Goal: Information Seeking & Learning: Learn about a topic

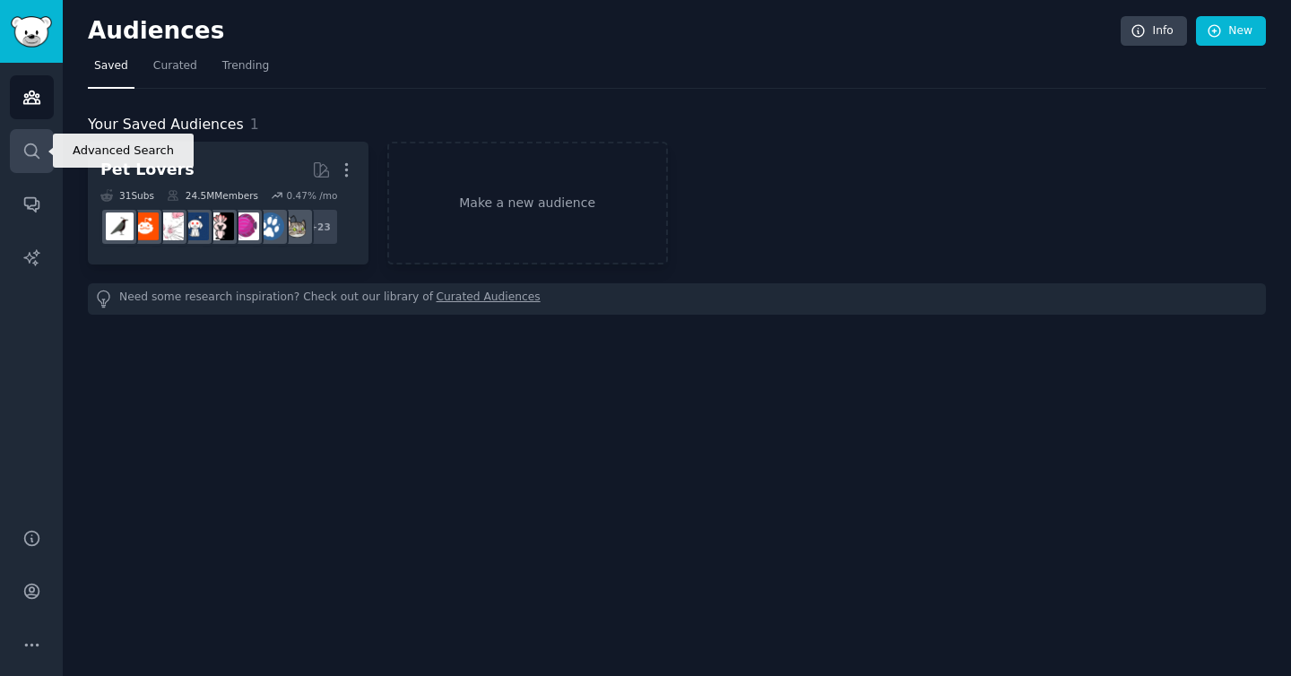
click at [32, 156] on icon "Sidebar" at bounding box center [31, 151] width 19 height 19
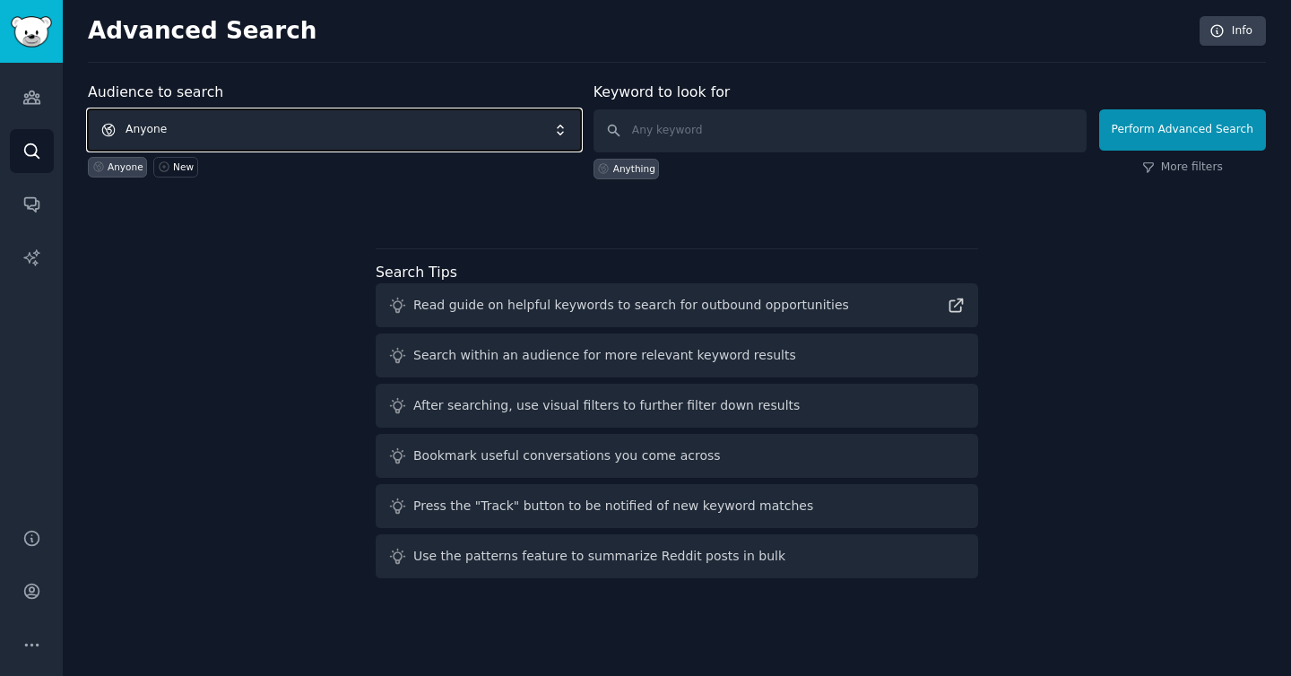
click at [415, 130] on span "Anyone" at bounding box center [334, 129] width 493 height 41
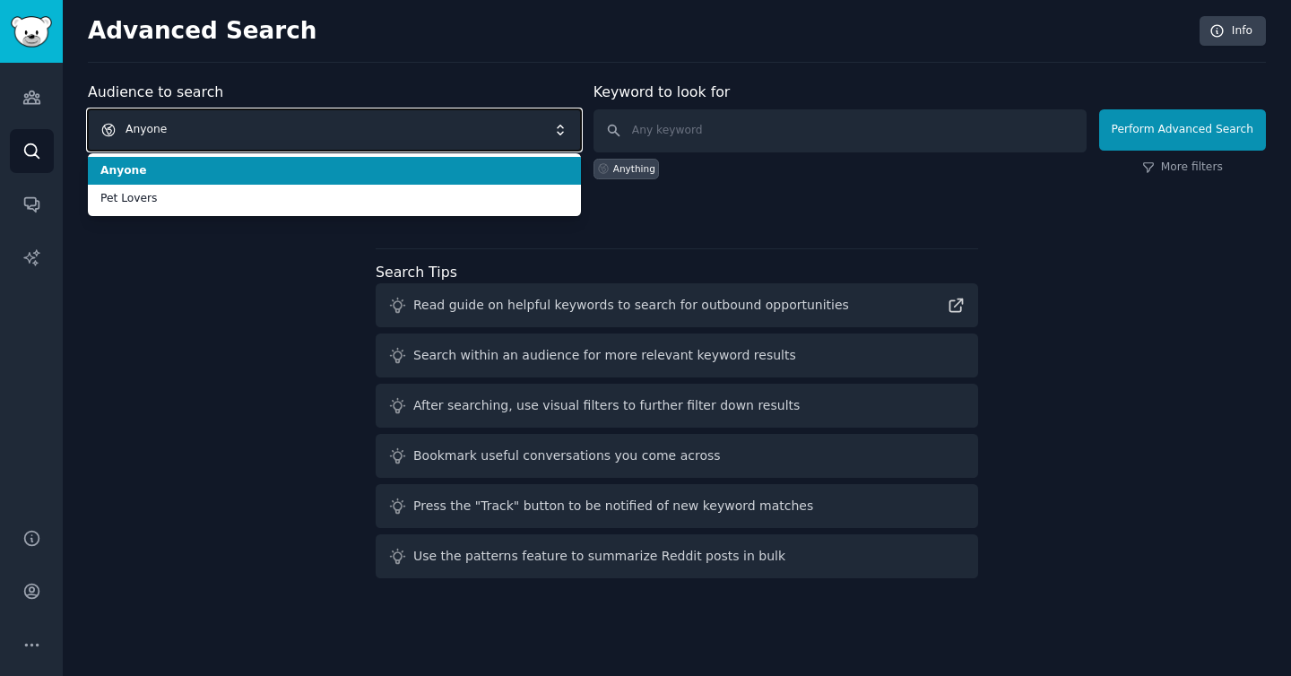
click at [415, 130] on span "Anyone" at bounding box center [334, 129] width 493 height 41
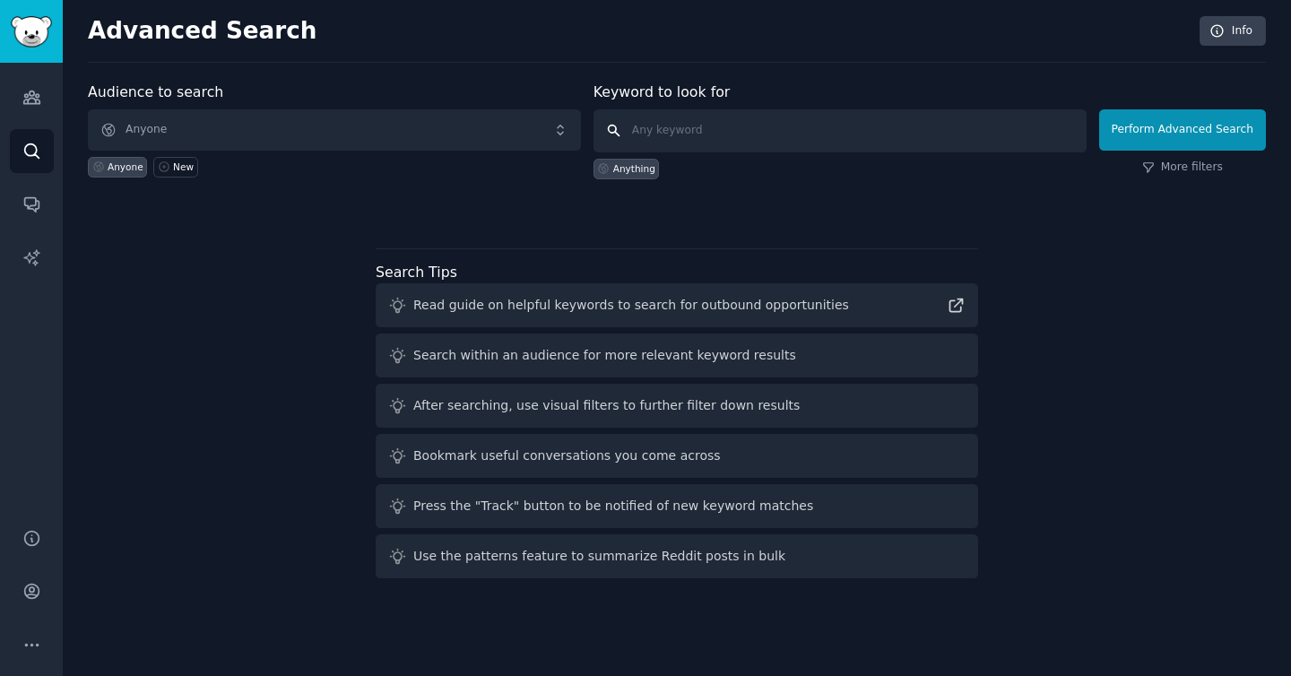
click at [691, 133] on input "text" at bounding box center [840, 130] width 493 height 43
type input "kid fitness"
click at [945, 131] on input "kid fitness" at bounding box center [840, 130] width 493 height 43
click button "Perform Advanced Search" at bounding box center [1182, 129] width 167 height 41
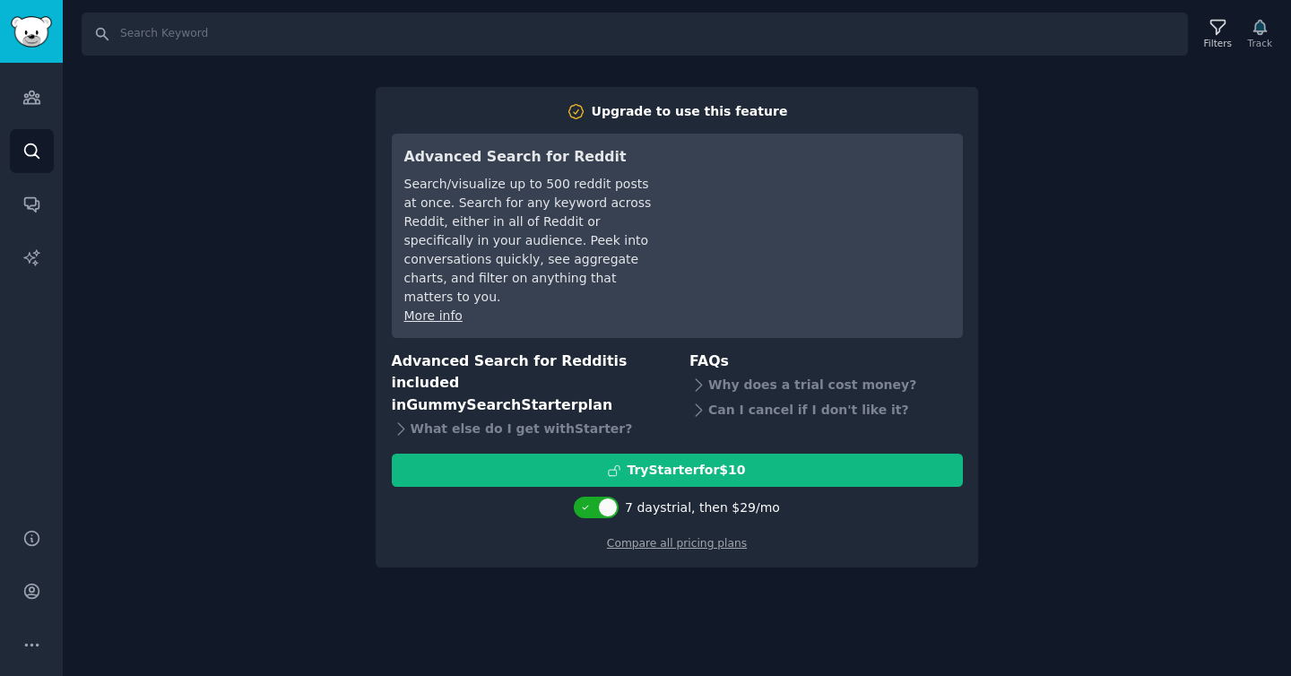
click at [1020, 220] on div "Search Filters Track Upgrade to use this feature Advanced Search for Reddit Sea…" at bounding box center [677, 338] width 1228 height 676
click at [212, 21] on input "Search" at bounding box center [635, 34] width 1106 height 43
paste input "kid fitness"
type input "kid fitness"
click at [967, 36] on input "kid fitness" at bounding box center [635, 34] width 1106 height 43
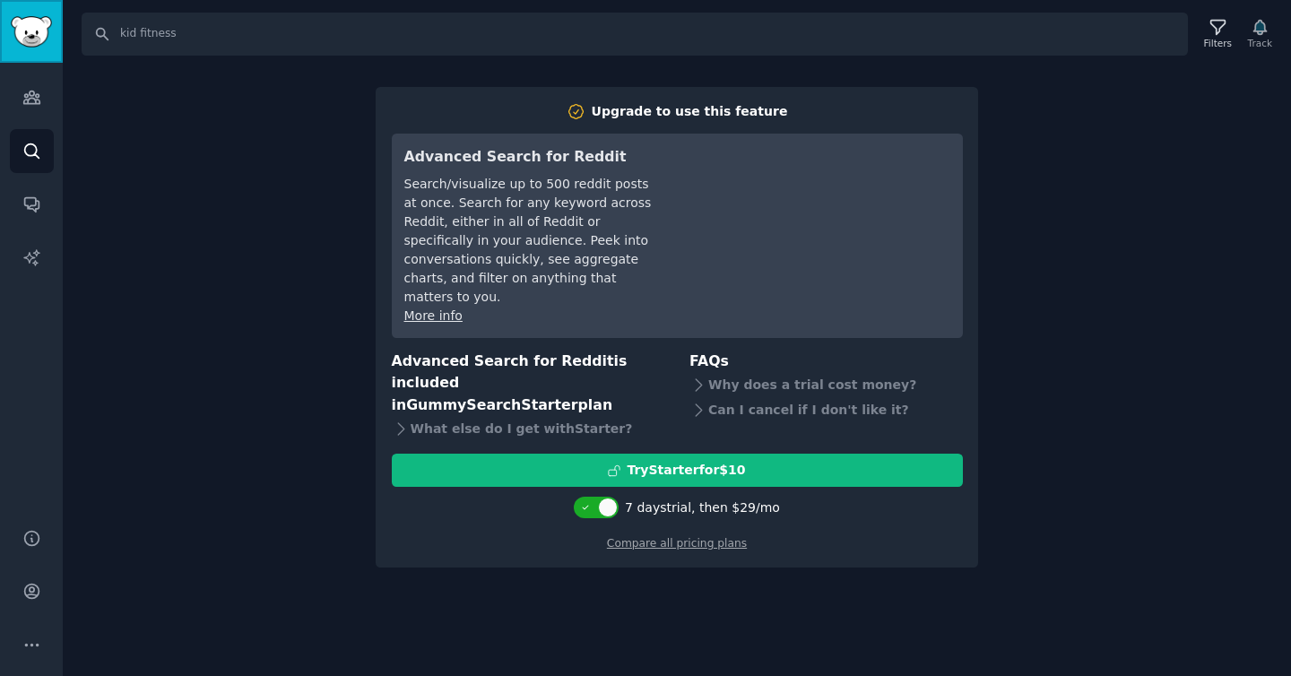
click at [31, 34] on img "Sidebar" at bounding box center [31, 31] width 41 height 31
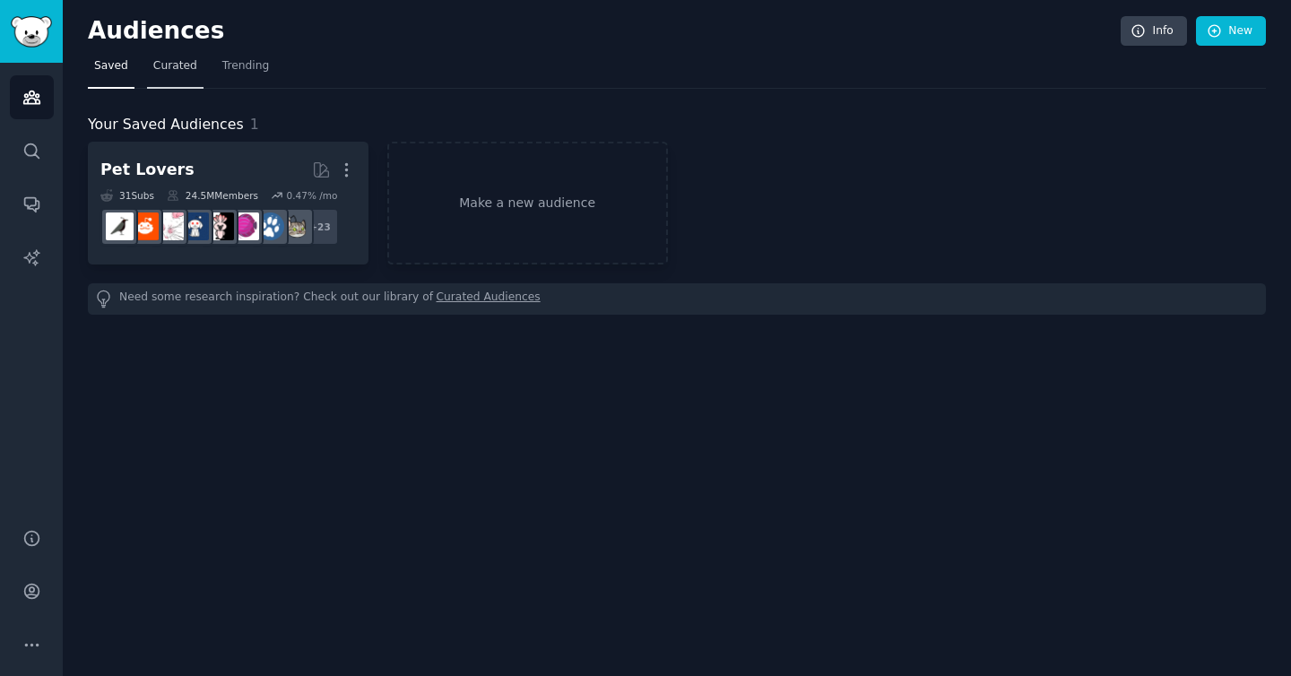
click at [183, 67] on span "Curated" at bounding box center [175, 66] width 44 height 16
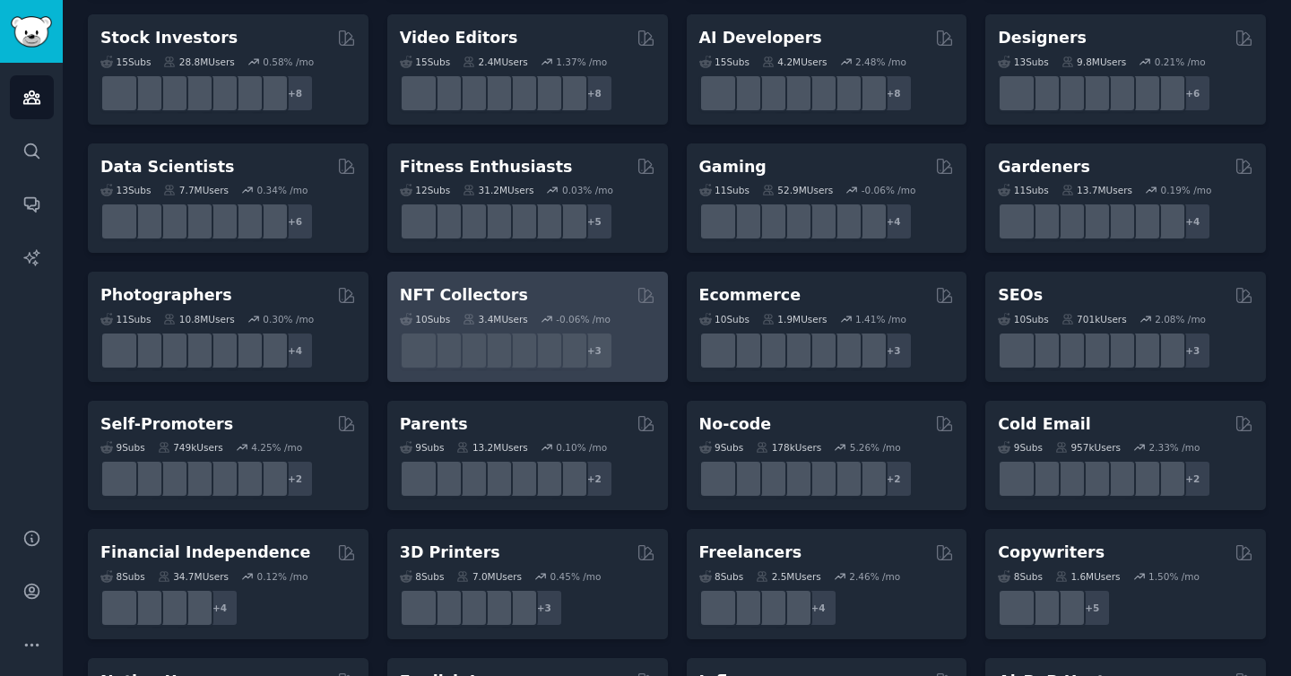
scroll to position [325, 0]
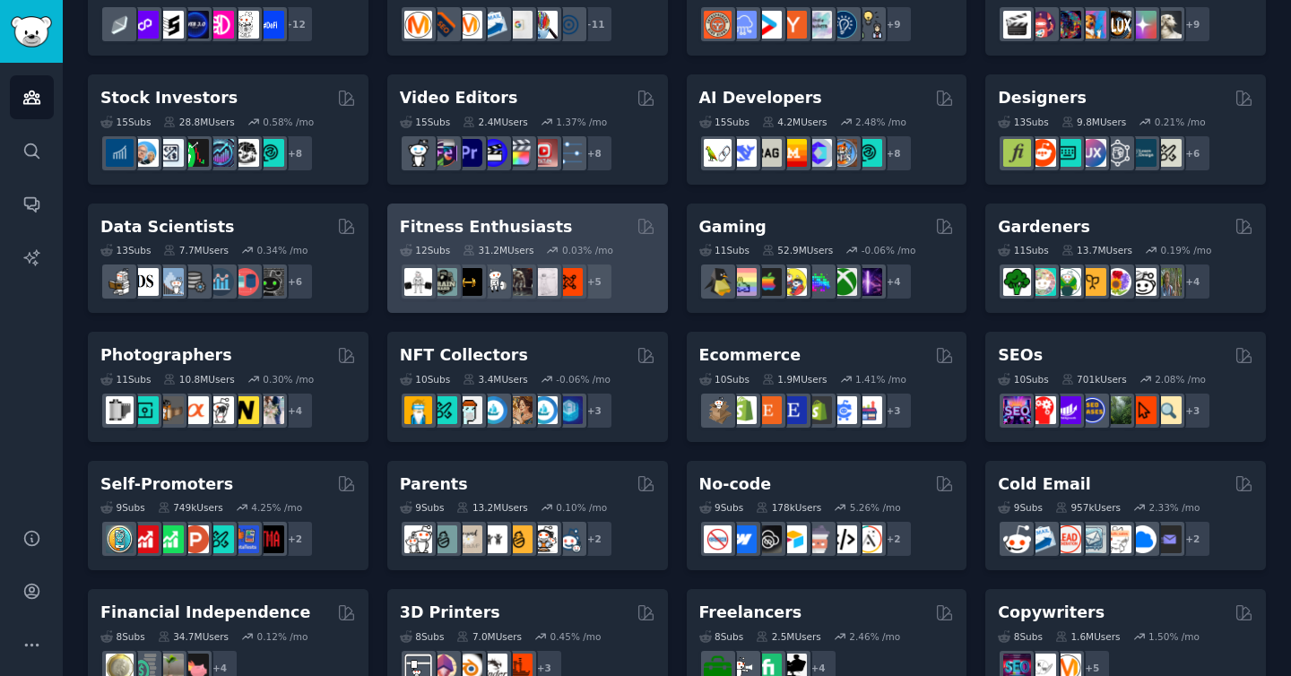
click at [542, 221] on div "Fitness Enthusiasts" at bounding box center [528, 227] width 256 height 22
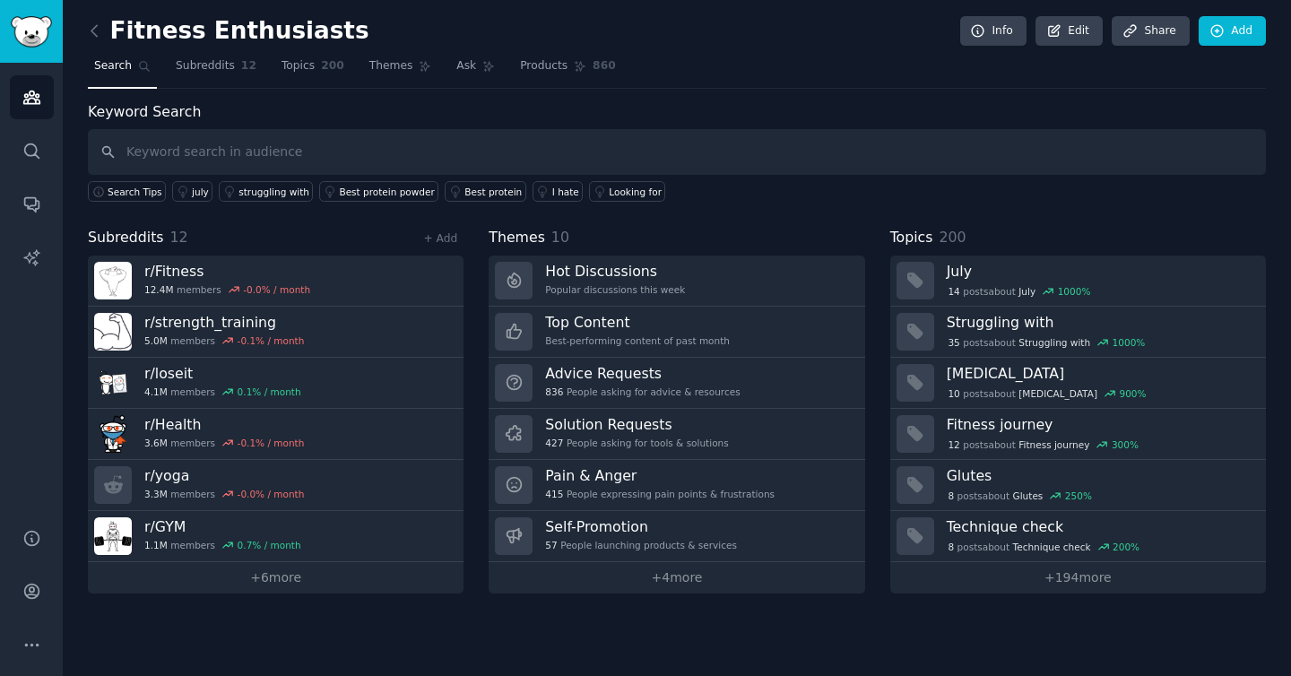
click at [122, 69] on span "Search" at bounding box center [113, 66] width 38 height 16
click at [96, 36] on icon at bounding box center [93, 30] width 5 height 11
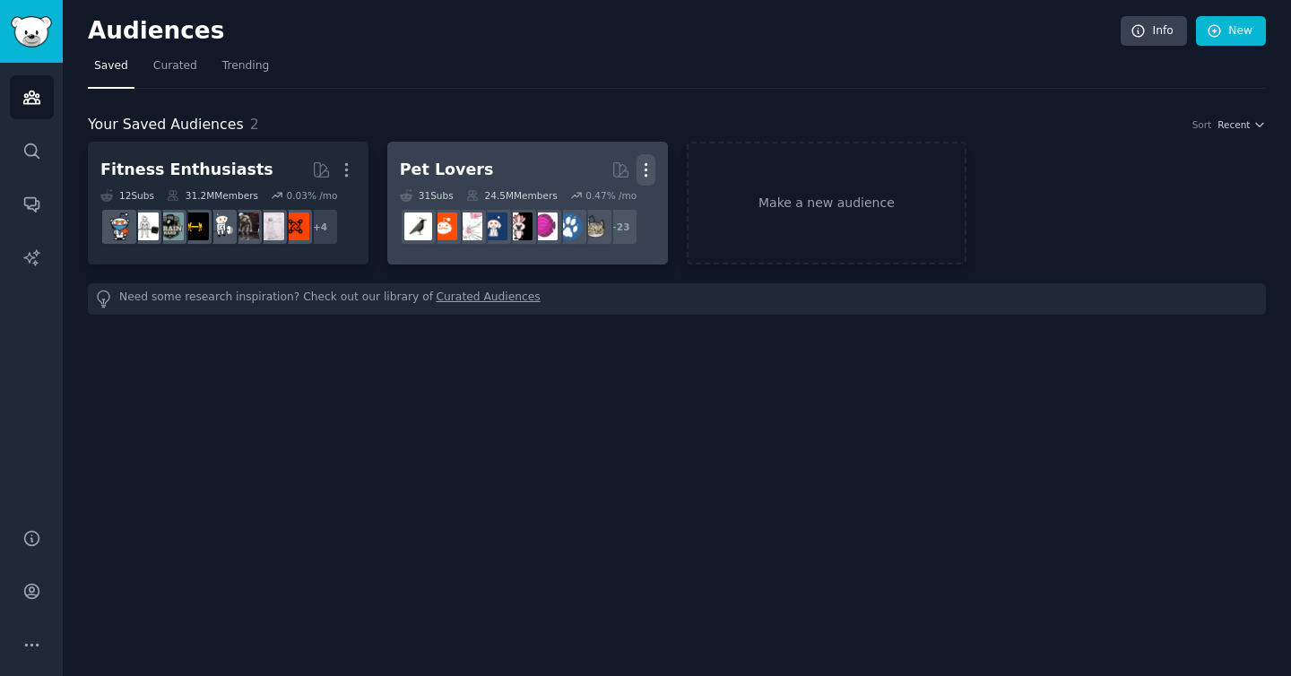
click at [646, 173] on icon "button" at bounding box center [646, 169] width 19 height 19
click at [615, 204] on p "Delete" at bounding box center [597, 207] width 41 height 19
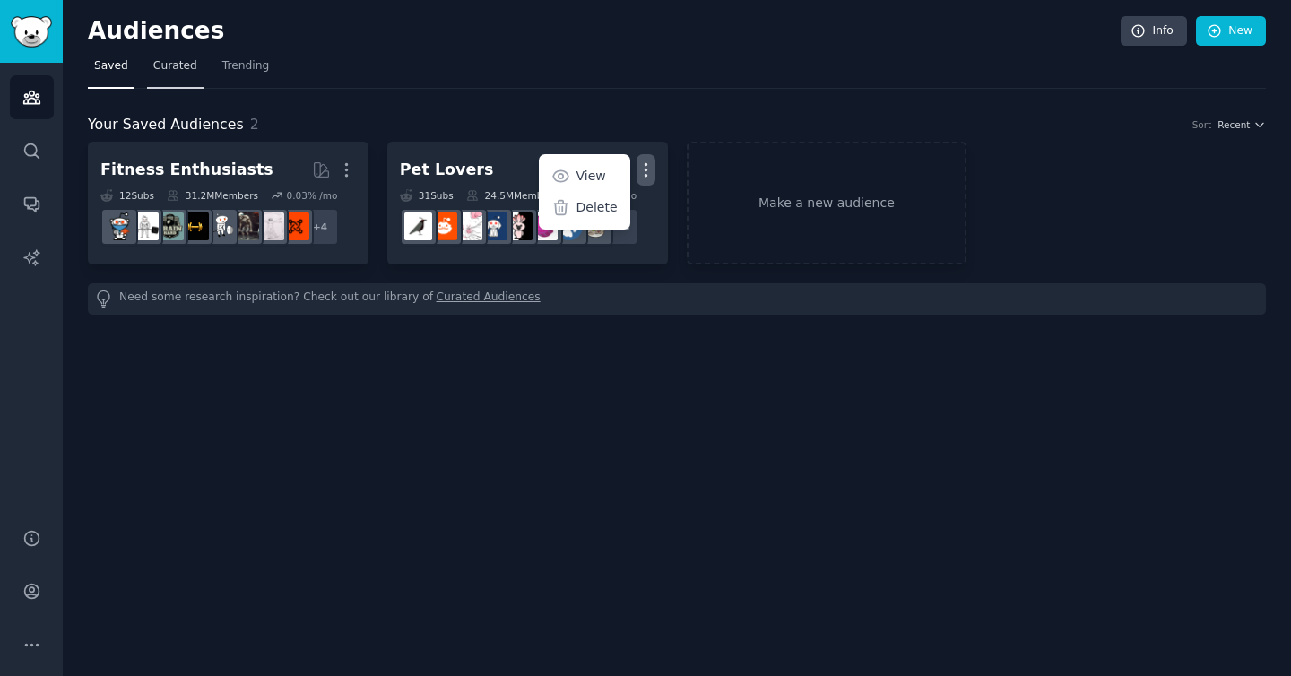
click at [171, 61] on span "Curated" at bounding box center [175, 66] width 44 height 16
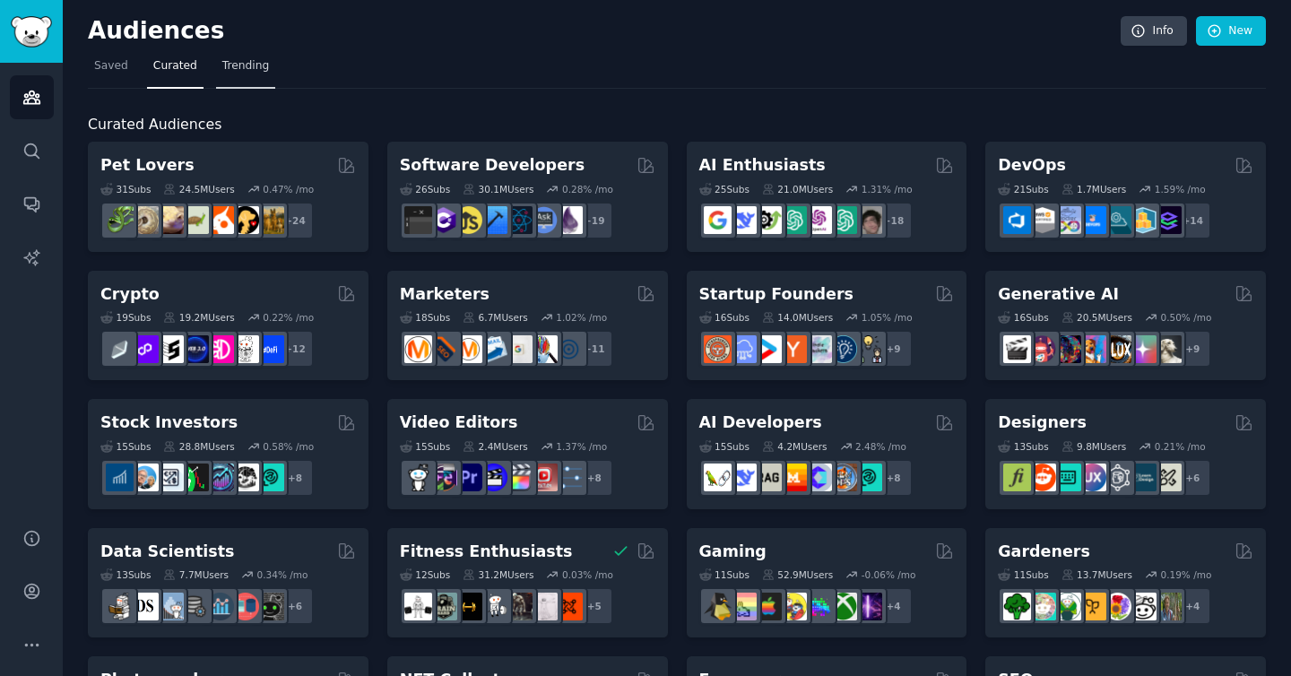
click at [248, 63] on span "Trending" at bounding box center [245, 66] width 47 height 16
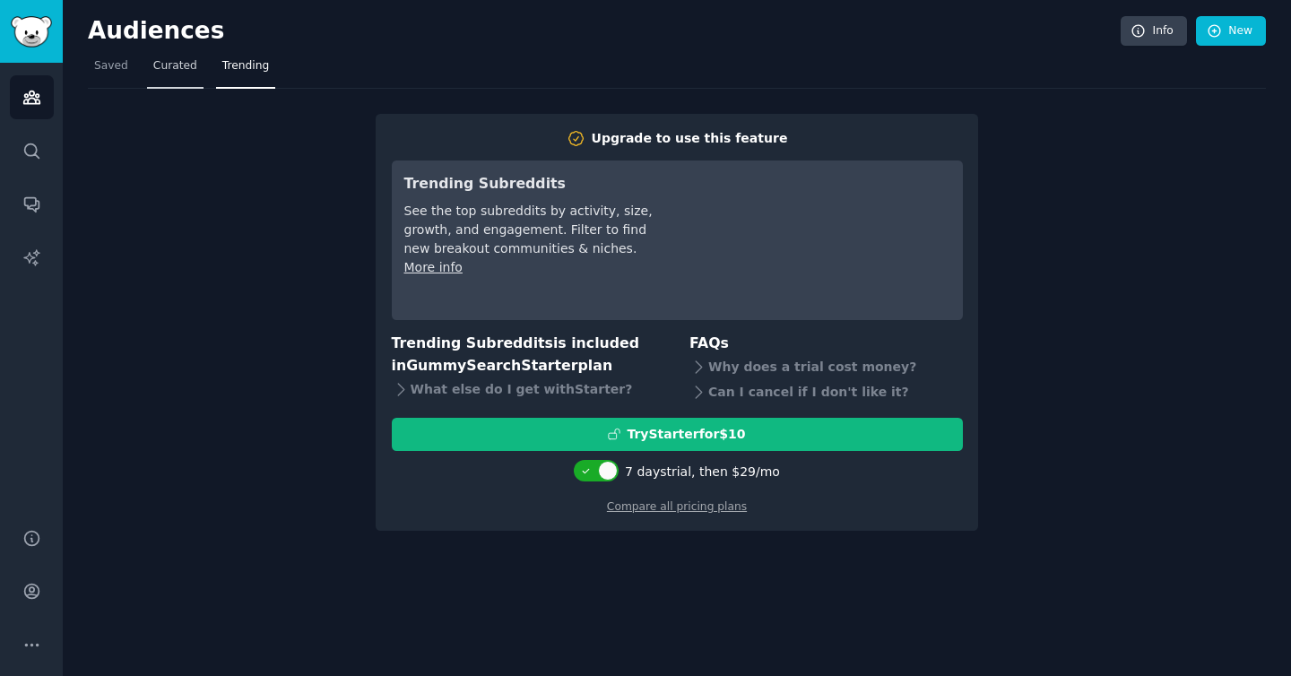
click at [173, 65] on span "Curated" at bounding box center [175, 66] width 44 height 16
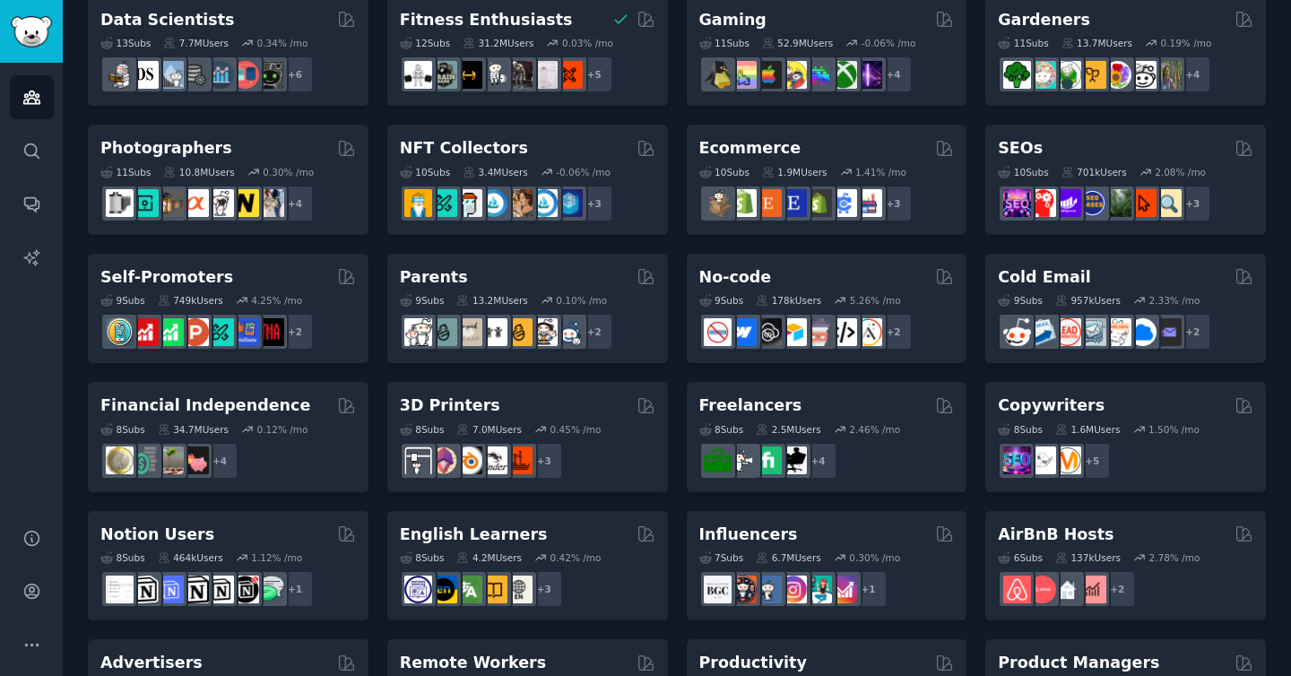
scroll to position [533, 0]
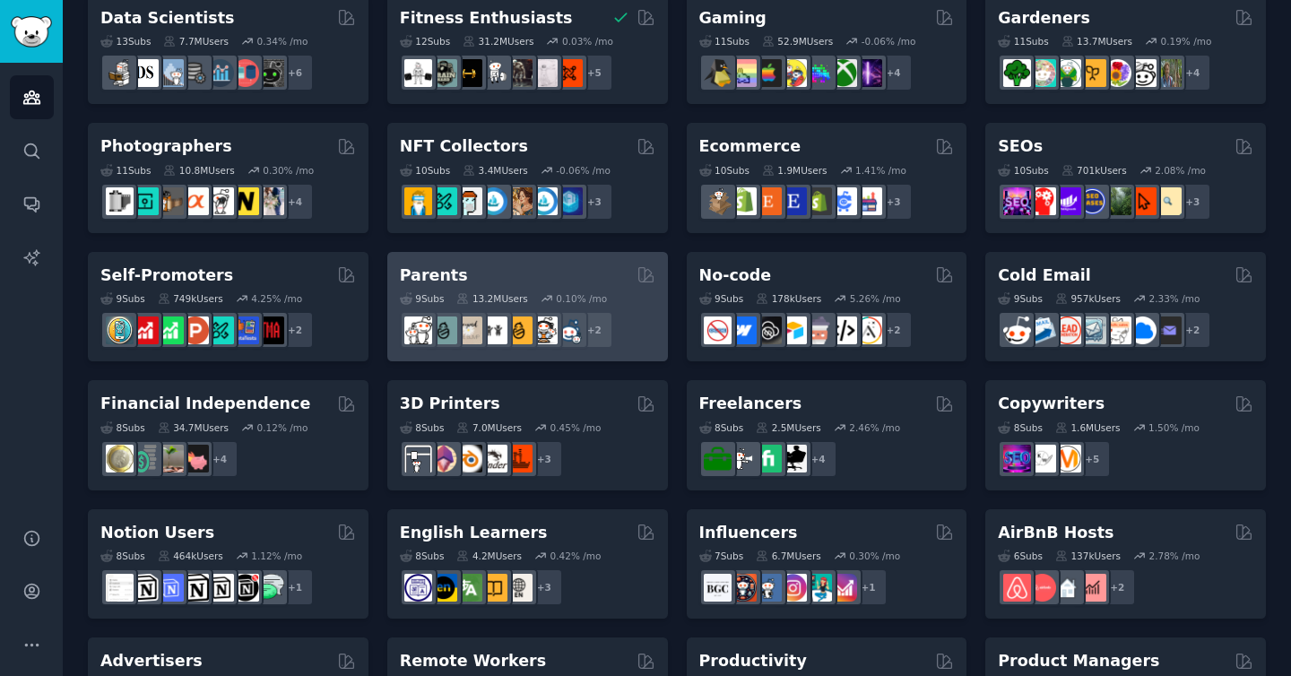
click at [497, 286] on div "9 Sub s 13.2M Users 0.10 % /mo r/beyondthebump + 2" at bounding box center [528, 317] width 256 height 63
